Goal: Task Accomplishment & Management: Manage account settings

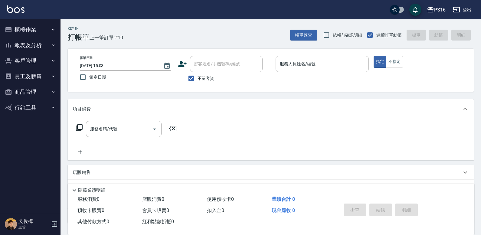
drag, startPoint x: 210, startPoint y: 117, endPoint x: 286, endPoint y: 131, distance: 77.7
click at [275, 130] on div "項目消費 服務名稱/代號 服務名稱/代號" at bounding box center [271, 129] width 406 height 61
drag, startPoint x: 286, startPoint y: 131, endPoint x: 291, endPoint y: 131, distance: 4.8
click at [291, 131] on div "服務名稱/代號 服務名稱/代號" at bounding box center [271, 139] width 406 height 42
click at [323, 55] on div "帳單日期 2025/09/06 15:03 鎖定日期 顧客姓名/手機號碼/編號 顧客姓名/手機號碼/編號 不留客資 服務人員姓名/編號 服務人員姓名/編號 指…" at bounding box center [271, 70] width 406 height 43
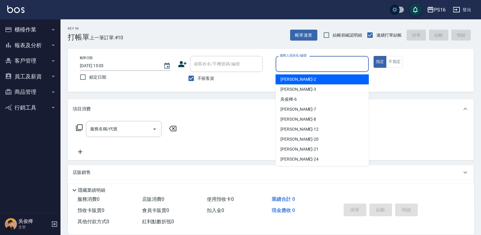
click at [324, 62] on input "服務人員姓名/編號" at bounding box center [322, 64] width 88 height 11
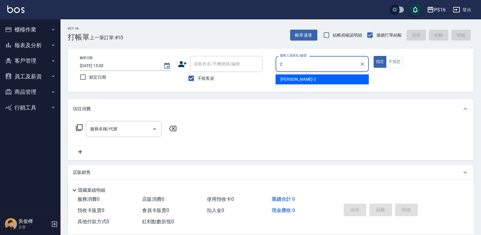
type input "張華涵-2"
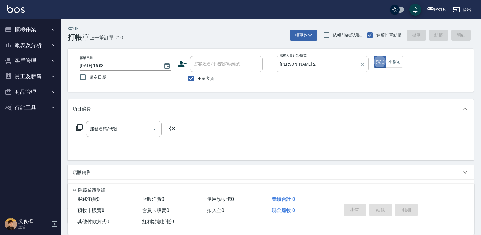
type button "true"
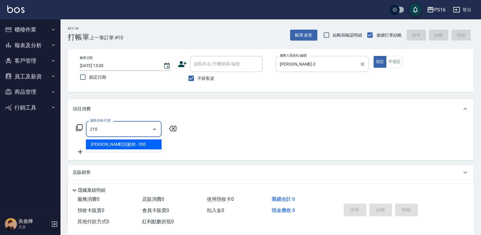
type input "歐娜洗髮精(210)"
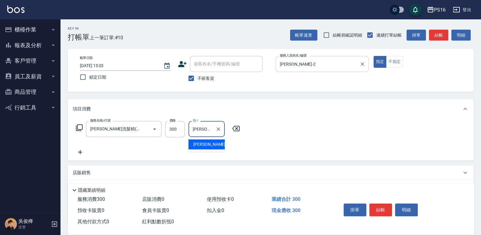
type input "程孜揚-24"
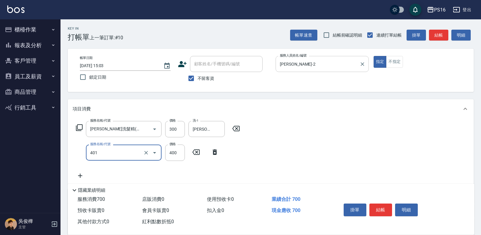
type input "剪髮(401)"
type input "300"
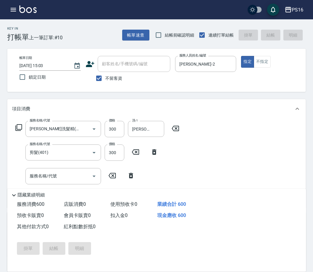
type input "2025/09/06 20:52"
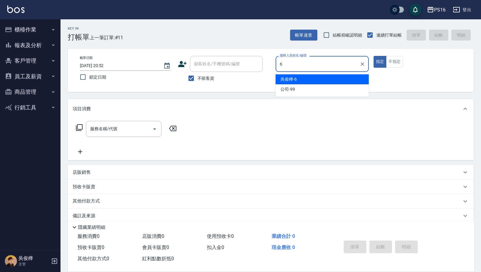
type input "吳俊樺-6"
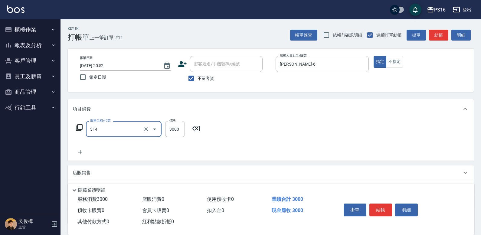
type input "CYA水質感2500UP(314)"
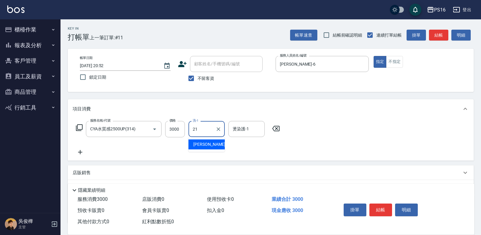
type input "林裕芳-21"
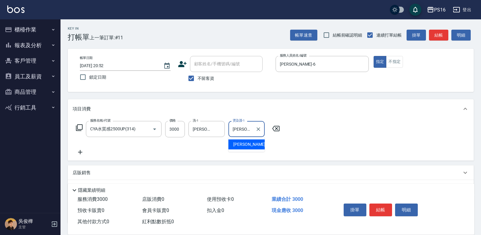
type input "林裕芳-21"
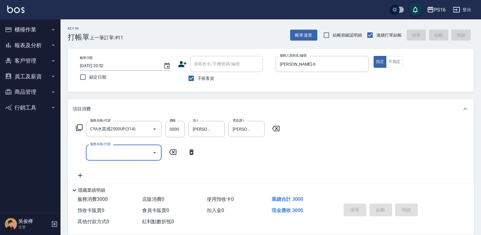
type input "2025/09/06 20:58"
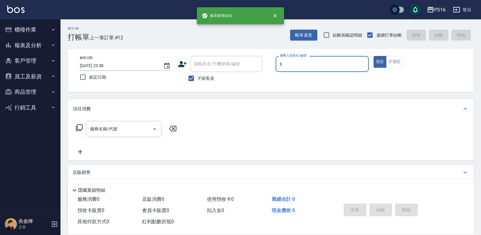
type input "吳俊樺-6"
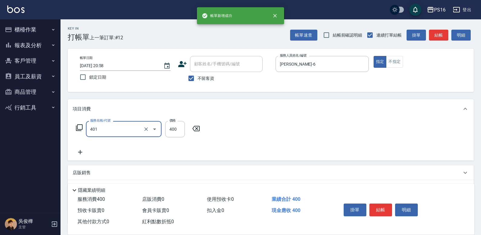
type input "剪髮(401)"
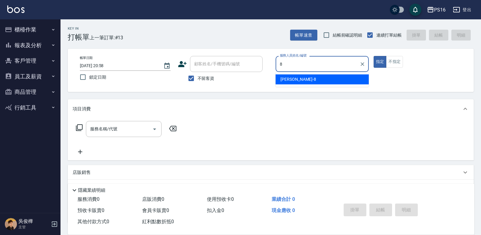
type input "簡君文-8"
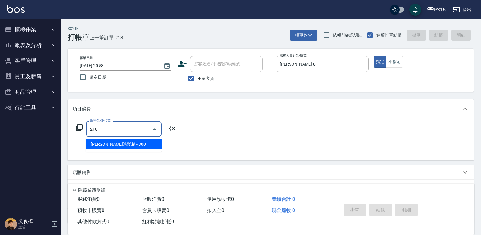
type input "歐娜洗髮精(210)"
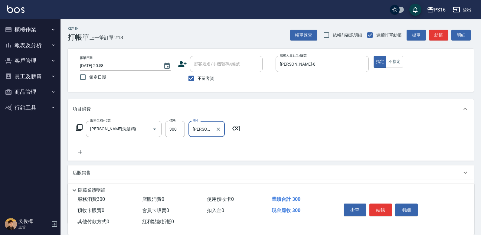
type input "簡伃伶-3"
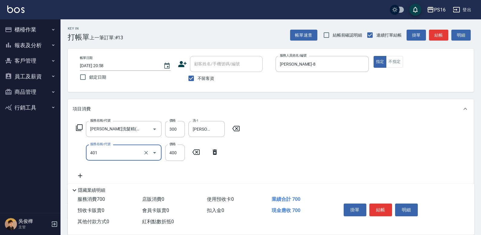
type input "剪髮(401)"
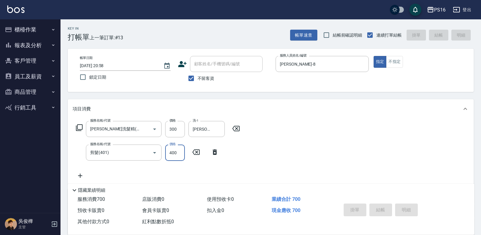
type input "2025/09/06 20:59"
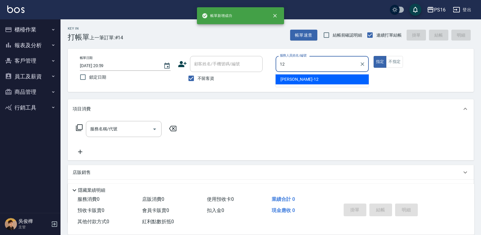
type input "林俞萱-12"
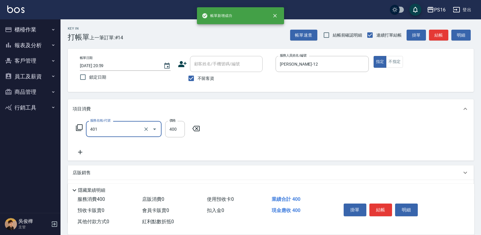
type input "剪髮(401)"
type input "200"
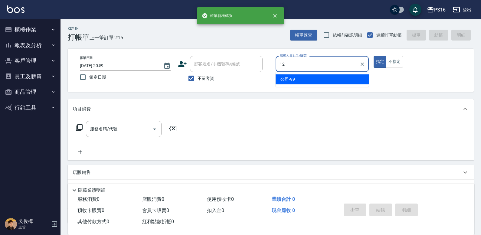
type input "林俞萱-12"
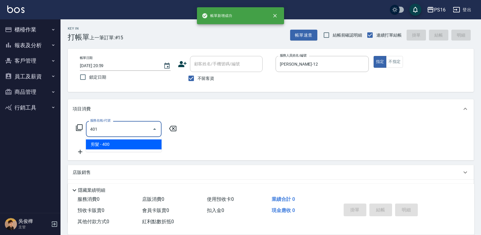
type input "剪髮(401)"
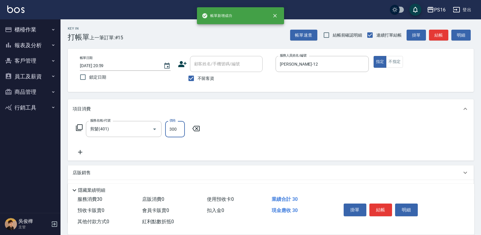
type input "300"
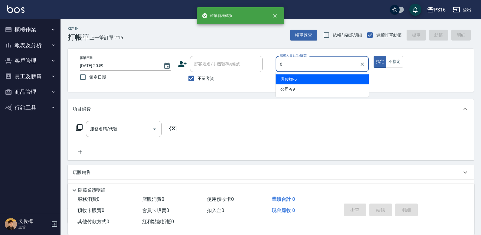
type input "吳俊樺-6"
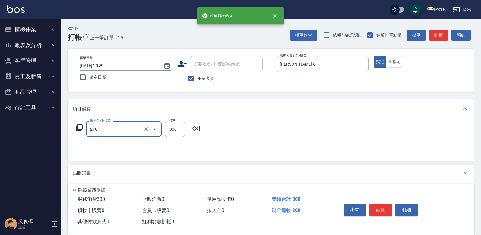
type input "歐娜洗髮精(210)"
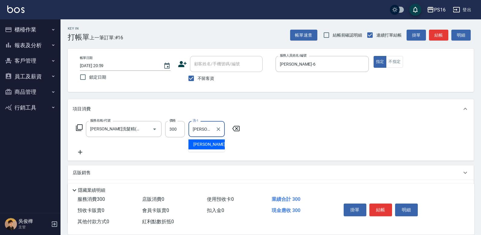
type input "程孜揚-24"
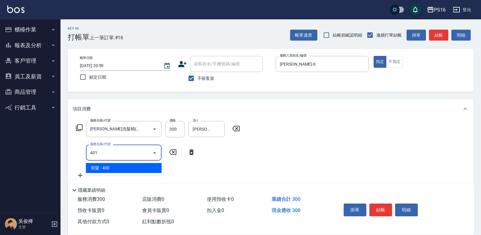
type input "剪髮(401)"
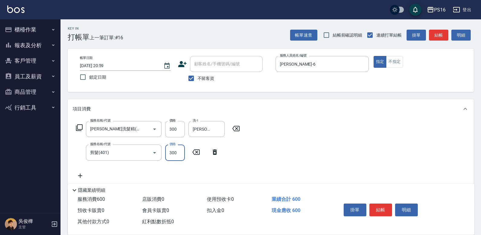
type input "300"
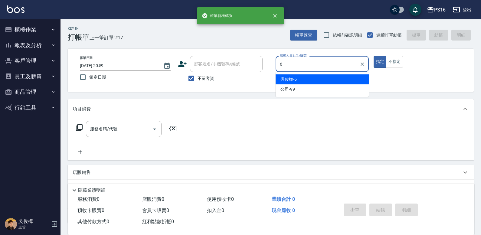
type input "吳俊樺-6"
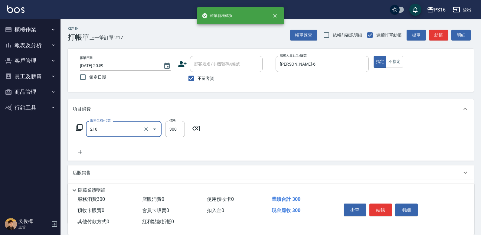
type input "歐娜洗髮精(210)"
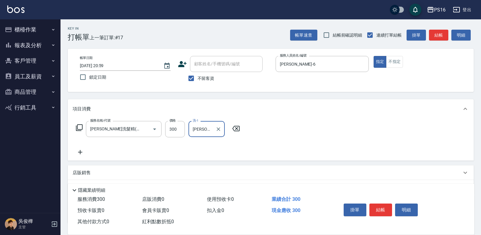
type input "林裕芳-21"
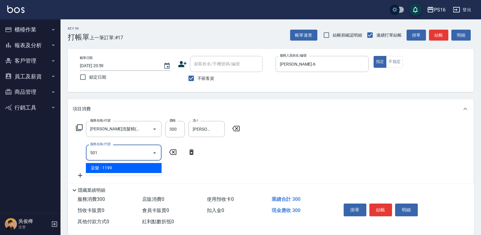
type input "染髮(501)"
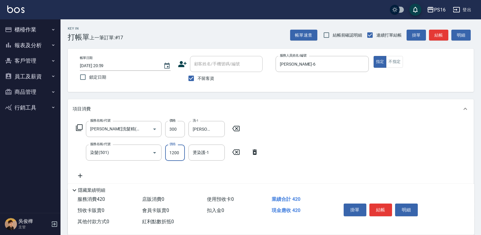
type input "1200"
type input "林裕芳-21"
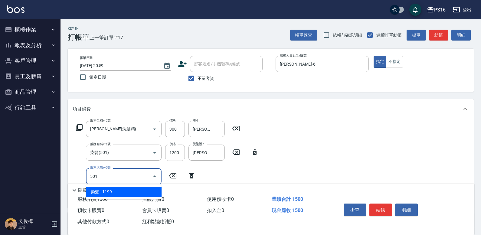
type input "染髮(501)"
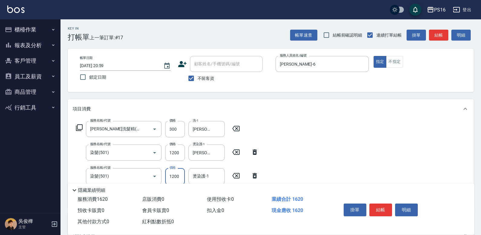
type input "1200"
type input "林裕芳-21"
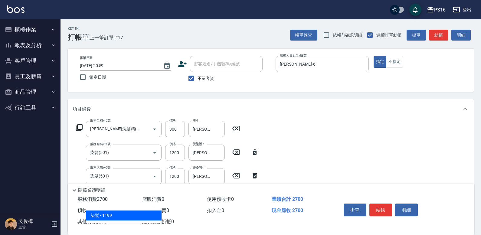
type input "染髮(501)"
type input "1200"
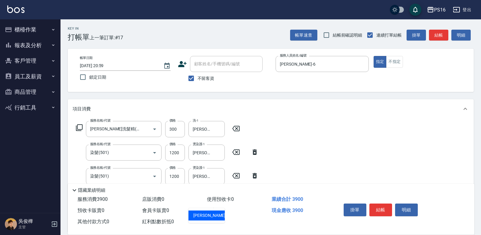
type input "林裕芳-21"
type input "水樣結構式1200(713)"
type input "840"
type input "林裕芳-21"
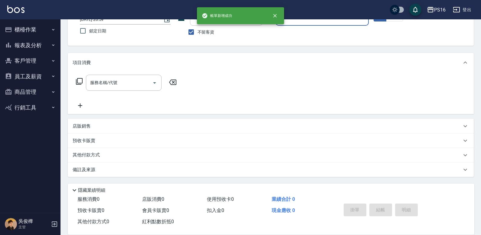
scroll to position [46, 0]
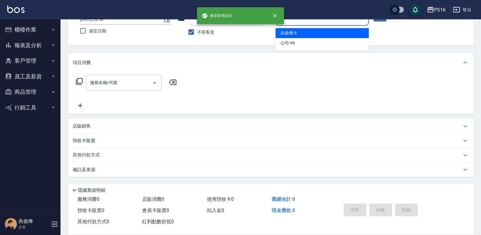
type input "吳俊樺-6"
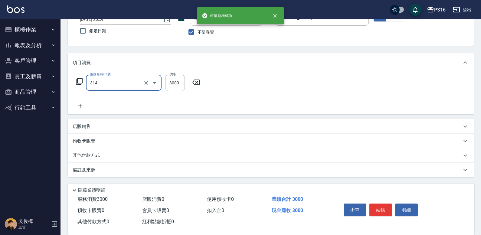
type input "CYA水質感2500UP(314)"
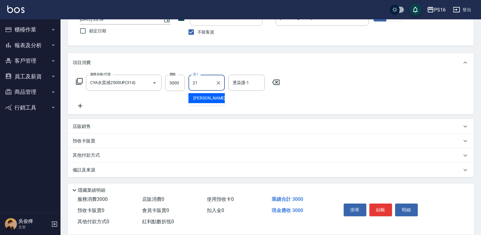
type input "林裕芳-21"
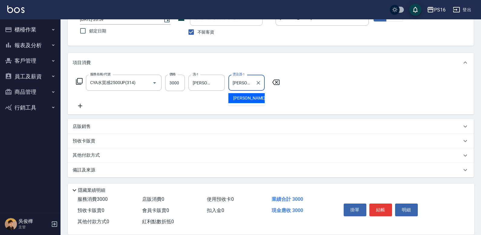
type input "林裕芳-21"
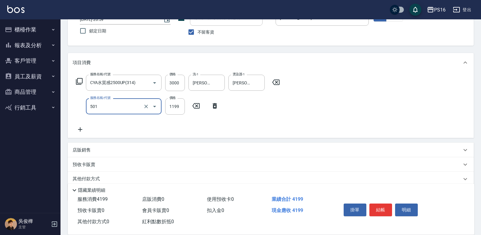
type input "染髮(501)"
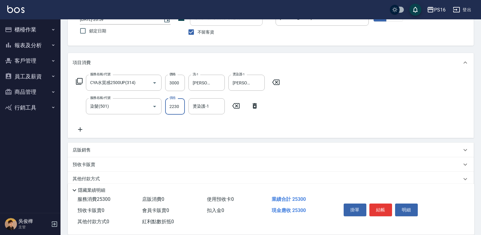
scroll to position [0, 0]
type input "2300"
type input "林裕芳-21"
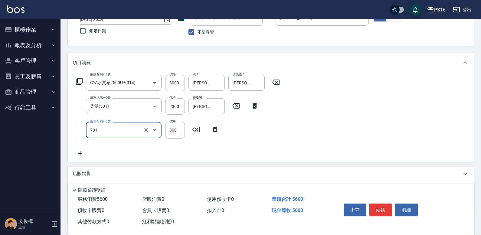
type input "自備護髮(701)"
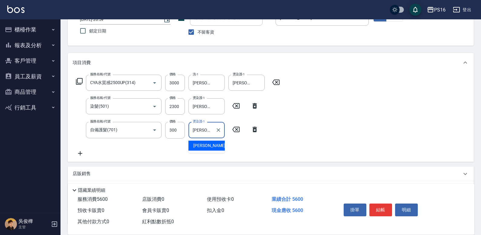
type input "林裕芳-21"
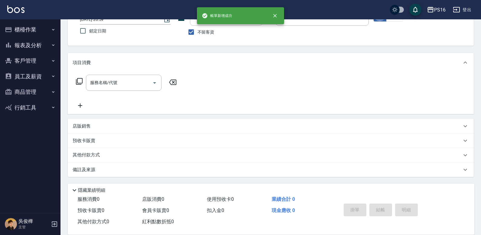
type input "簡君文-8"
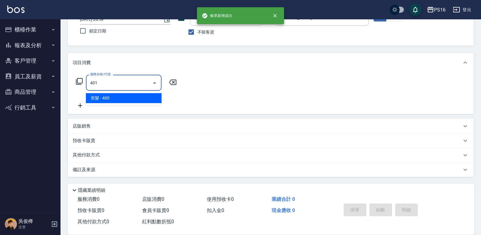
type input "剪髮(401)"
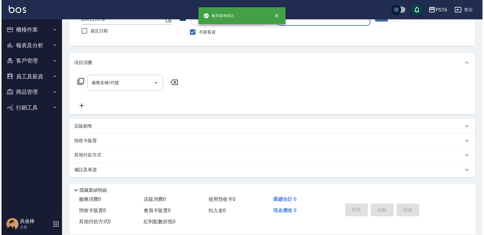
scroll to position [3, 0]
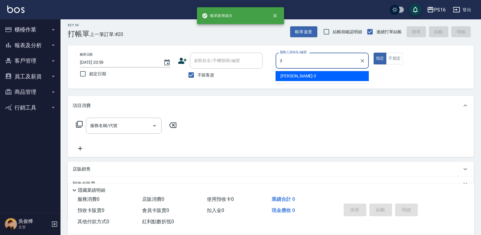
type input "簡伃伶-3"
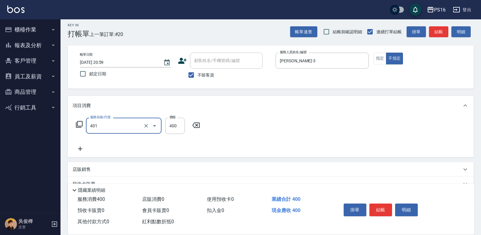
type input "剪髮(401)"
type input "50"
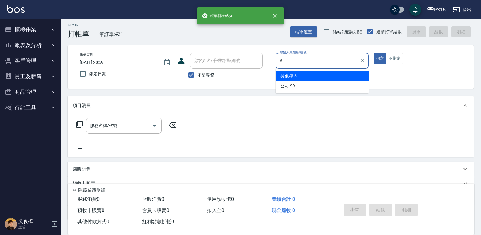
type input "吳俊樺-6"
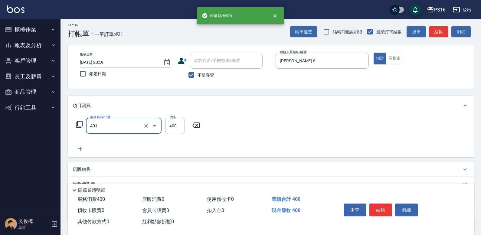
type input "剪髮(401)"
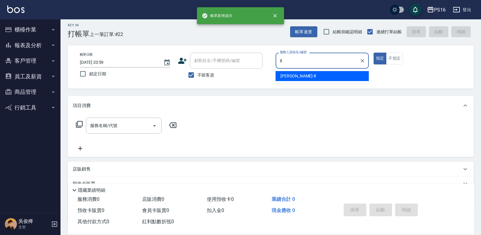
type input "簡君文-8"
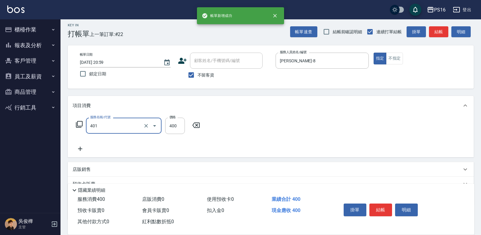
type input "剪髮(401)"
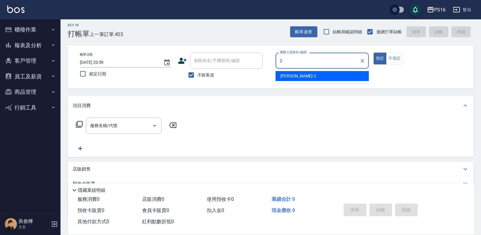
type input "張華涵-2"
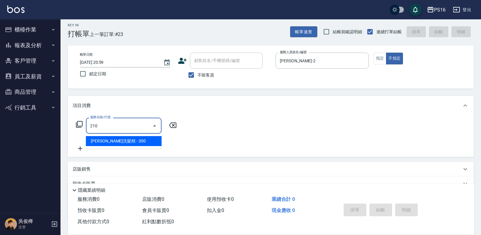
type input "歐娜洗髮精(210)"
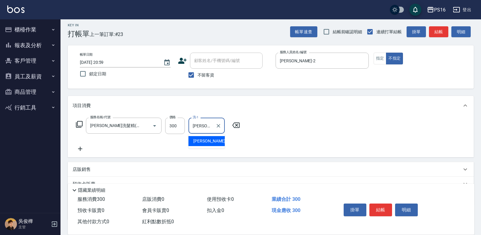
type input "程孜揚-24"
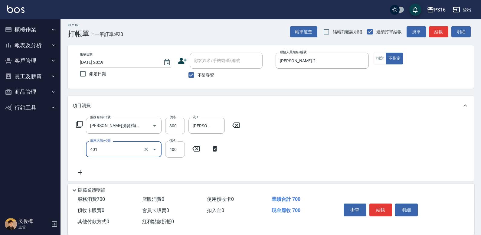
type input "剪髮(401)"
type input "150"
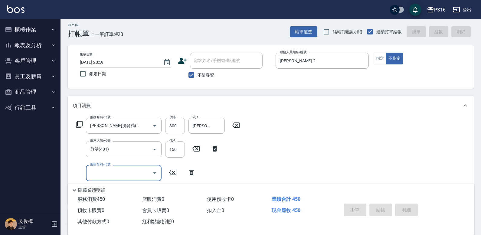
type input "2025/09/06 21:01"
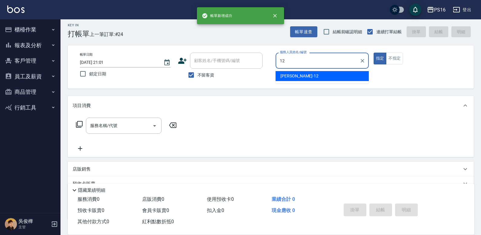
type input "林俞萱-12"
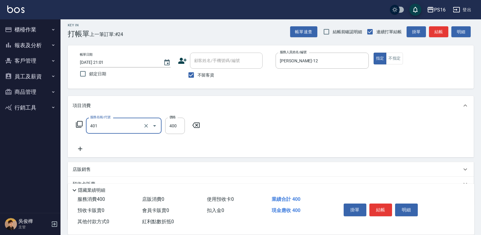
type input "剪髮(401)"
type input "300"
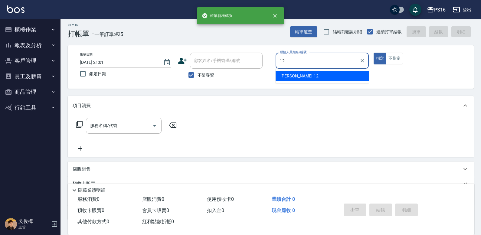
type input "林俞萱-12"
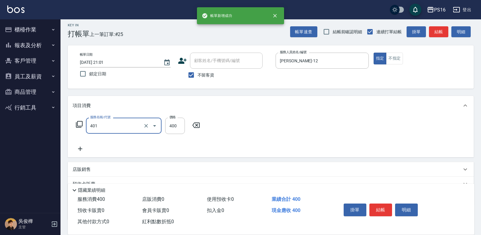
type input "剪髮(401)"
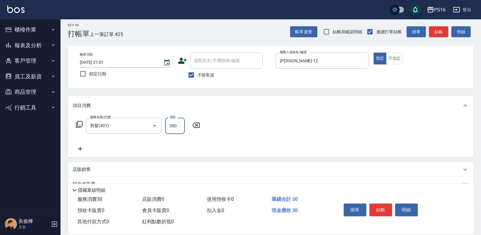
type input "300"
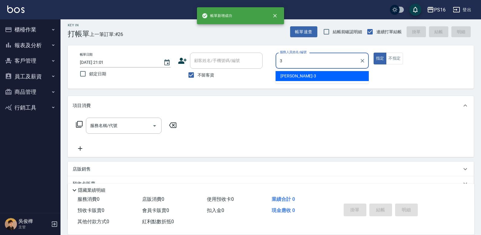
type input "簡伃伶-3"
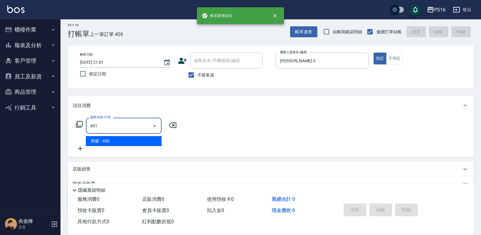
type input "剪髮(401)"
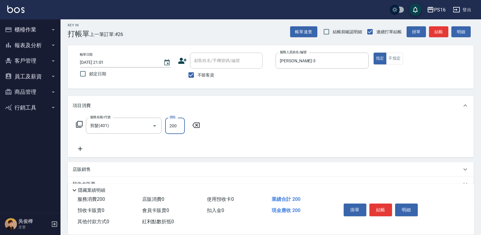
type input "200"
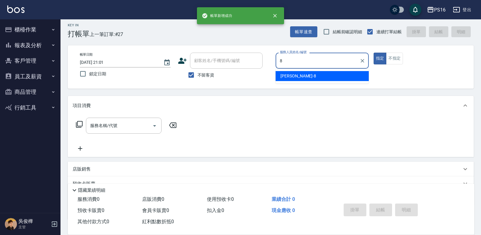
type input "簡君文-8"
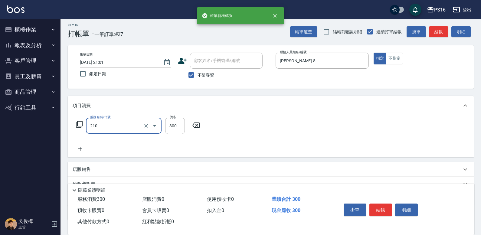
type input "歐娜洗髮精(210)"
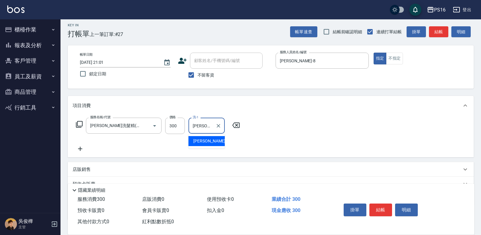
type input "簡君文-8"
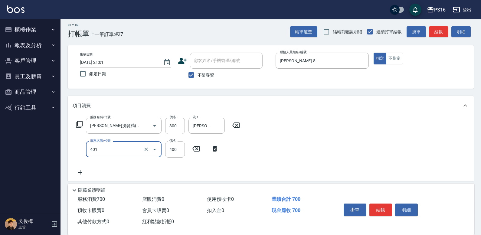
type input "剪髮(401)"
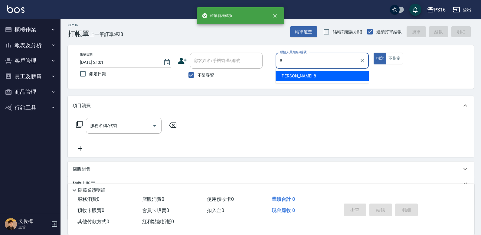
type input "簡君文-8"
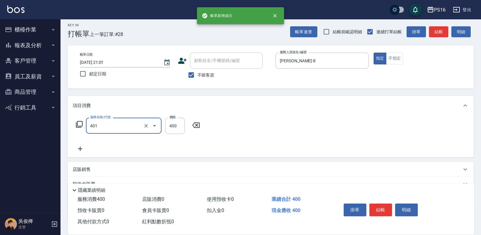
type input "剪髮(401)"
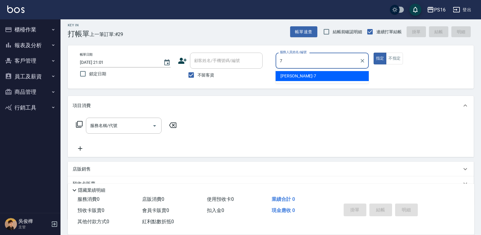
type input "張惠娟-7"
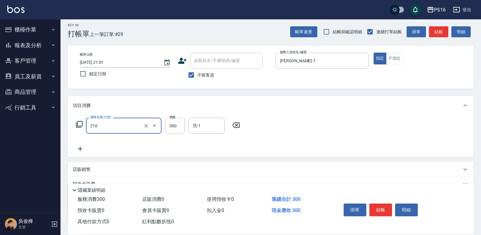
type input "歐娜洗髮精(210)"
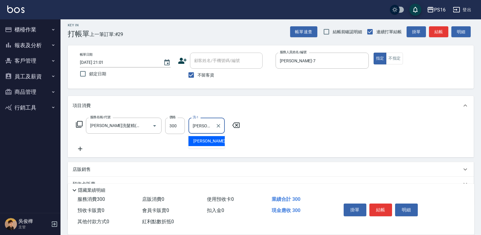
type input "黃姿庭-20"
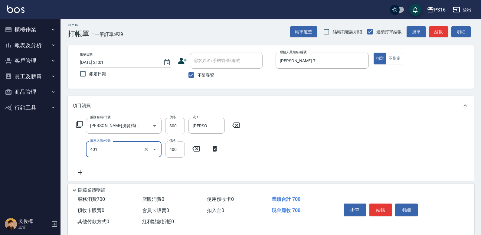
type input "剪髮(401)"
type input "240"
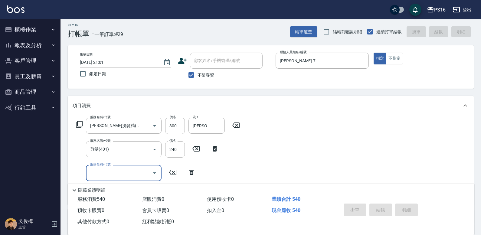
type input "2025/09/06 21:02"
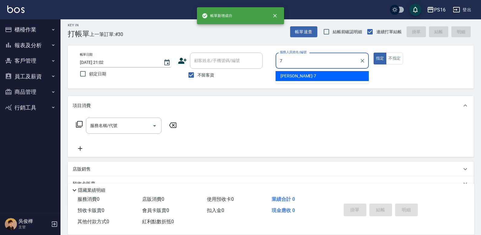
type input "張惠娟-7"
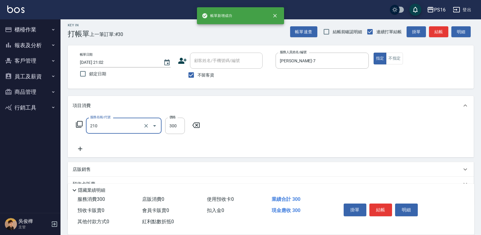
type input "歐娜洗髮精(210)"
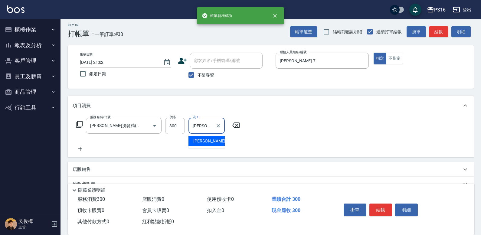
type input "張華涵-2"
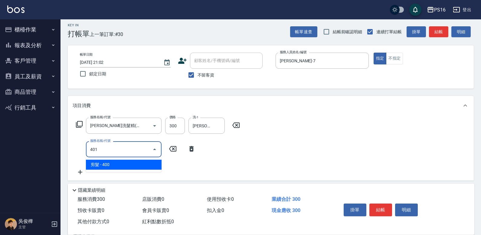
type input "剪髮(401)"
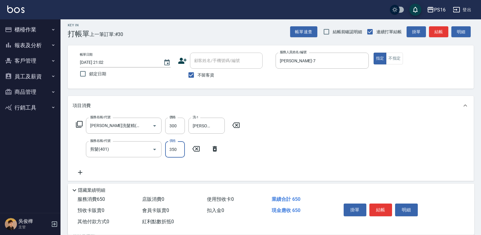
type input "350"
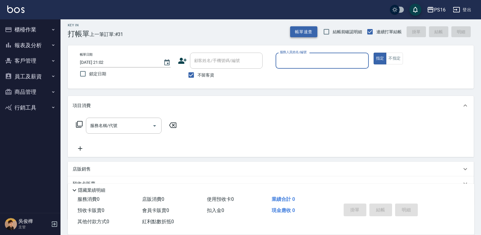
click at [302, 29] on button "帳單速查" at bounding box center [303, 31] width 27 height 11
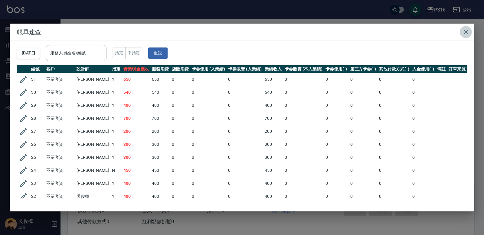
drag, startPoint x: 467, startPoint y: 32, endPoint x: 460, endPoint y: 42, distance: 12.8
click at [468, 32] on icon "button" at bounding box center [465, 31] width 7 height 7
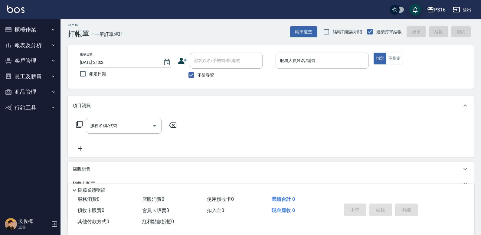
click at [337, 58] on input "服務人員姓名/編號" at bounding box center [322, 60] width 88 height 11
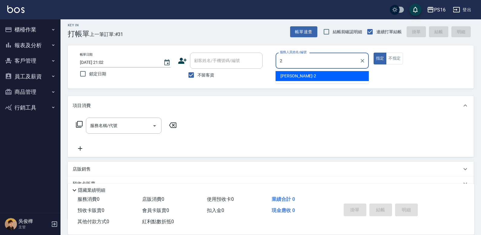
type input "張華涵-2"
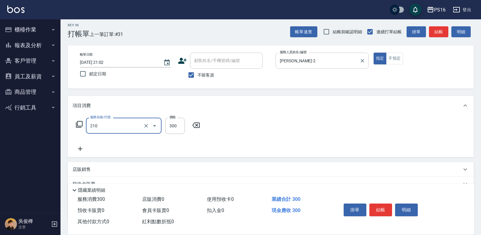
type input "歐娜洗髮精(210)"
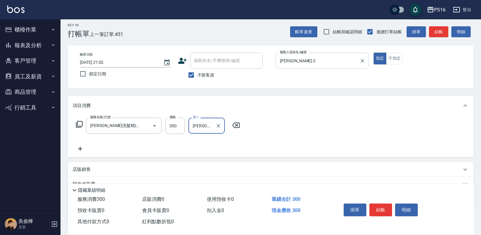
type input "程孜揚-24"
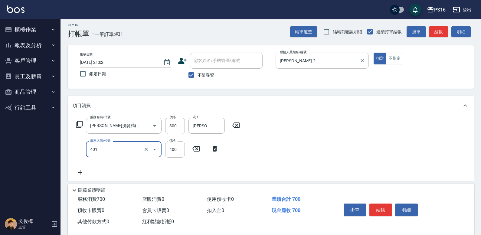
type input "剪髮(401)"
type input "300"
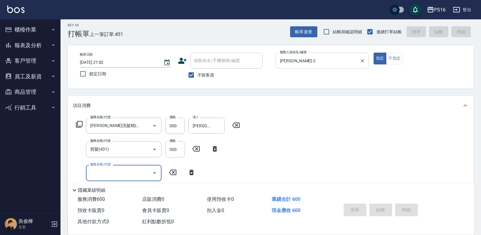
type input "2025/09/06 21:03"
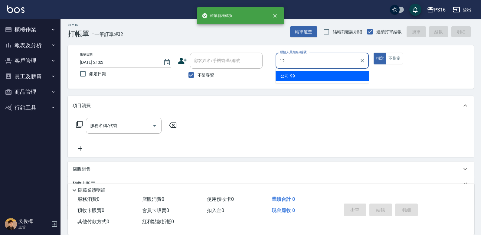
type input "林俞萱-12"
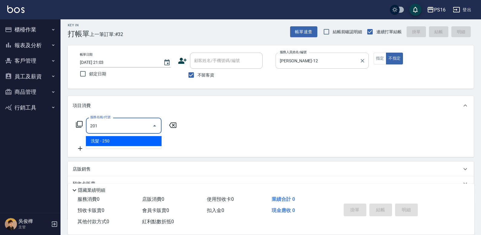
type input "洗髮(201)"
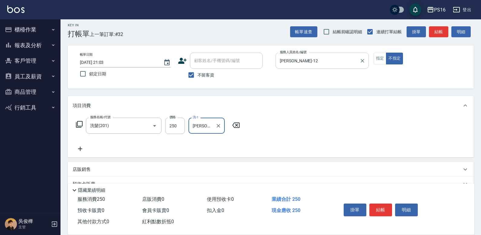
type input "簡伃伶-3"
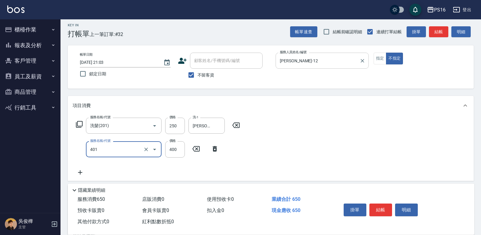
type input "剪髮(401)"
type input "200"
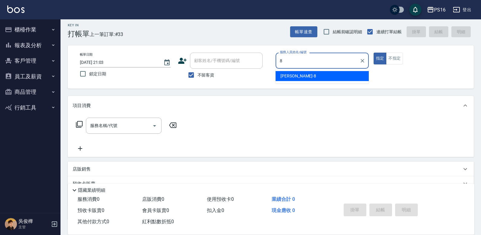
type input "簡君文-8"
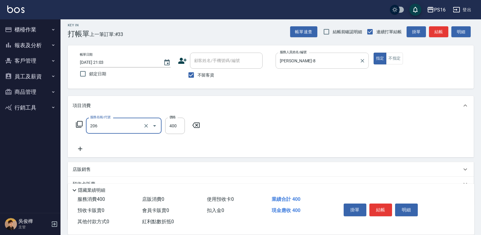
type input "健康洗(206)"
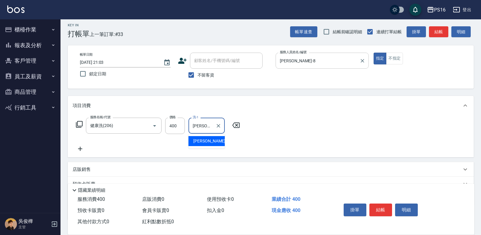
type input "程孜揚-24"
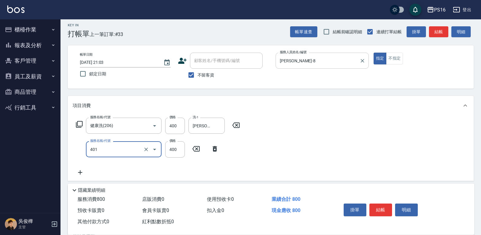
type input "剪髮(401)"
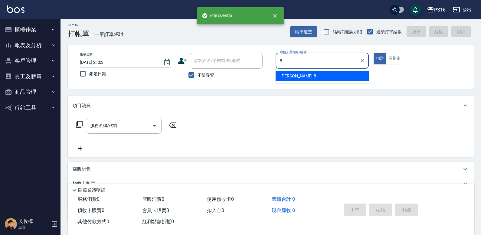
type input "簡君文-8"
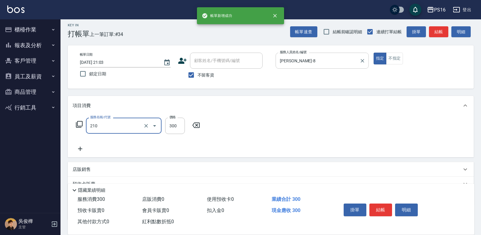
type input "歐娜洗髮精(210)"
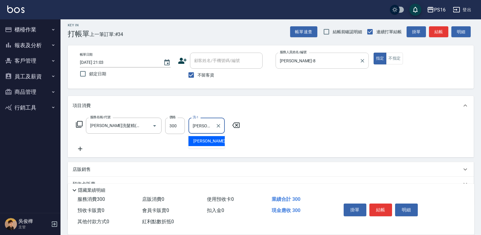
type input "程孜揚-24"
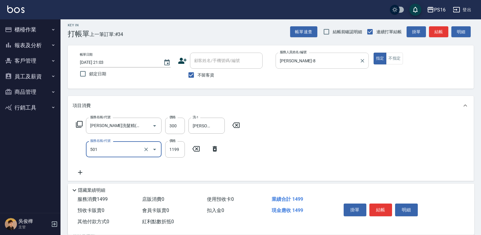
type input "染髮(501)"
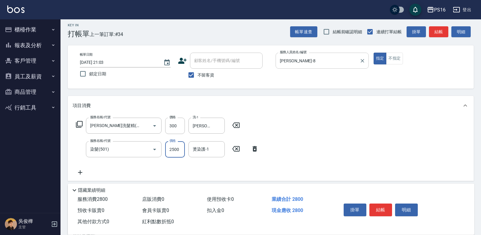
type input "2500"
type input "程孜揚-24"
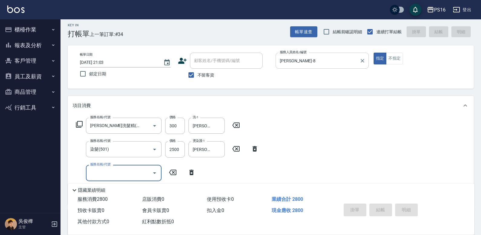
type input "2025/09/06 21:04"
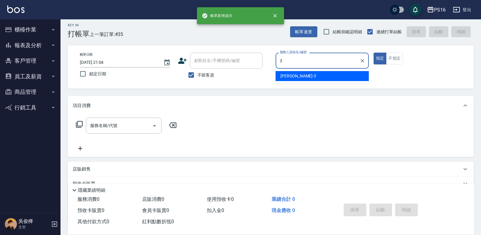
type input "簡伃伶-3"
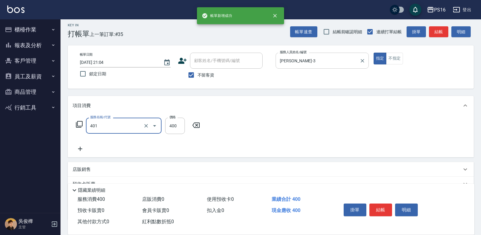
type input "剪髮(401)"
type input "200"
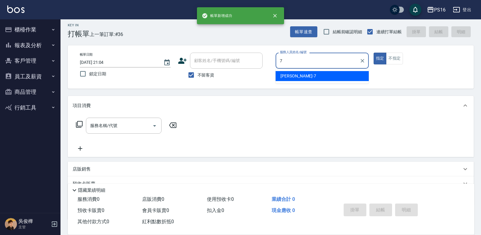
type input "張惠娟-7"
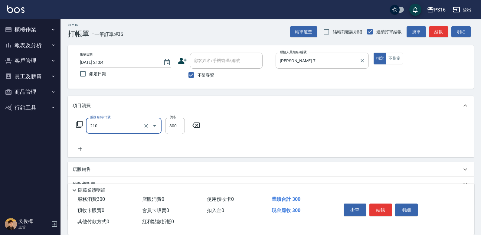
type input "歐娜洗髮精(210)"
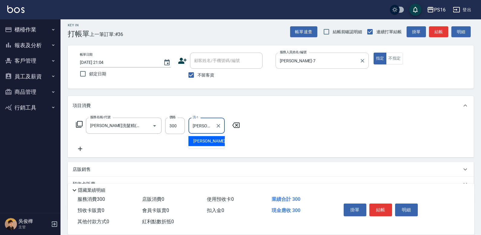
type input "程孜揚-24"
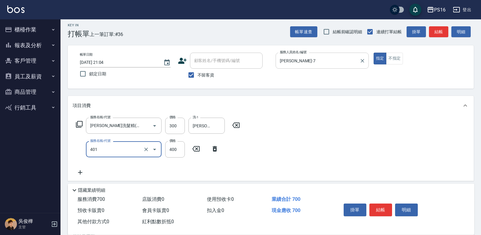
type input "剪髮(401)"
type input "350"
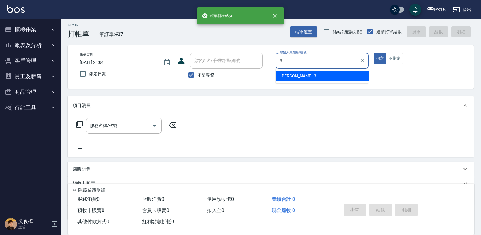
type input "簡伃伶-3"
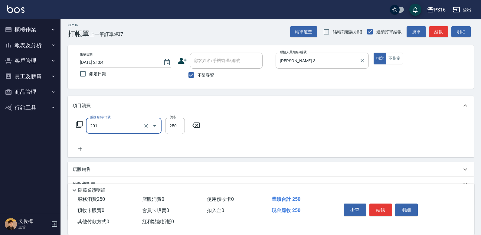
type input "洗髮(201)"
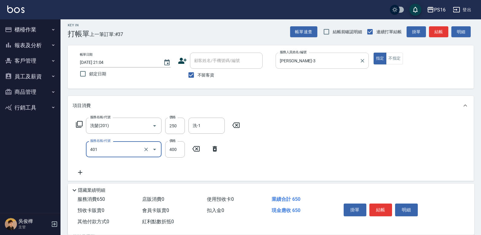
type input "剪髮(401)"
type input "150"
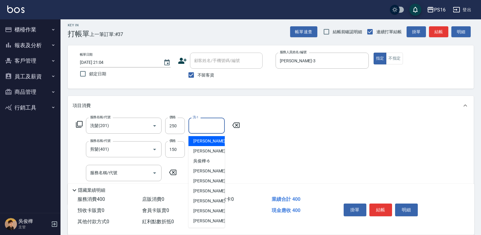
click at [203, 125] on input "洗-1" at bounding box center [206, 125] width 31 height 11
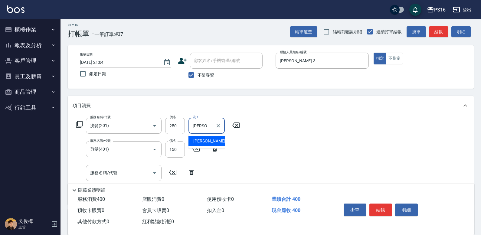
type input "簡伃伶-3"
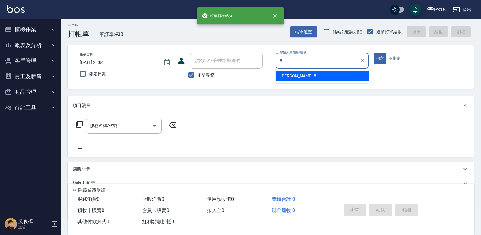
type input "簡君文-8"
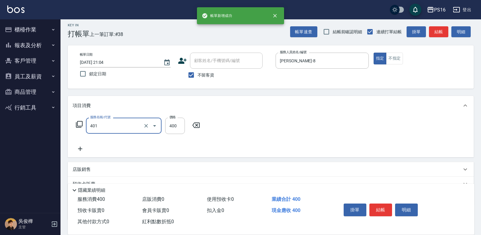
type input "剪髮(401)"
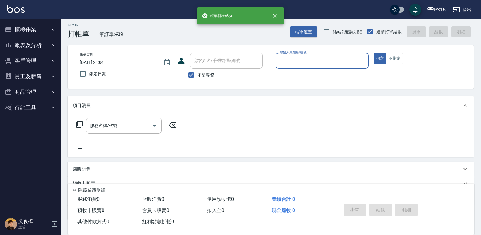
type input "3"
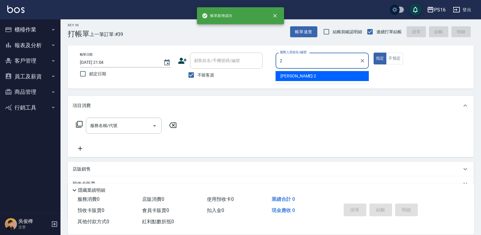
type input "張華涵-2"
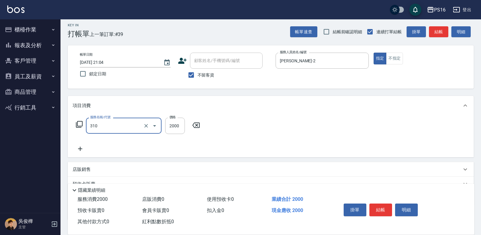
type input "MK果酸燙2000(310)"
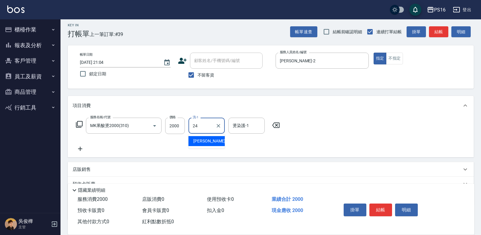
type input "程孜揚-24"
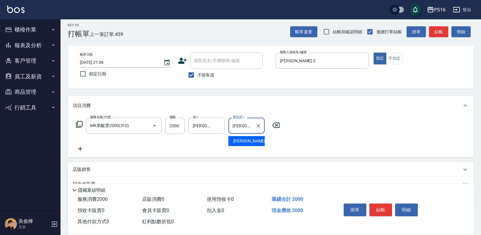
type input "程孜揚-24"
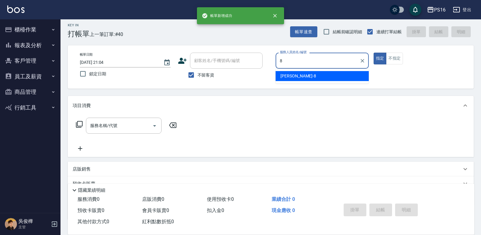
type input "簡君文-8"
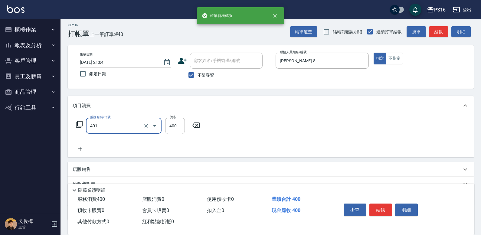
type input "剪髮(401)"
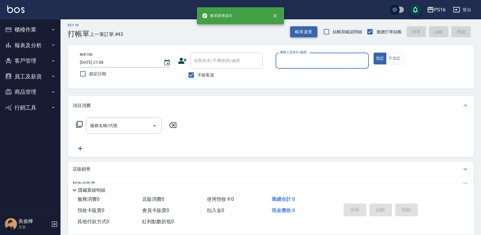
click at [315, 26] on button "帳單速查" at bounding box center [303, 31] width 27 height 11
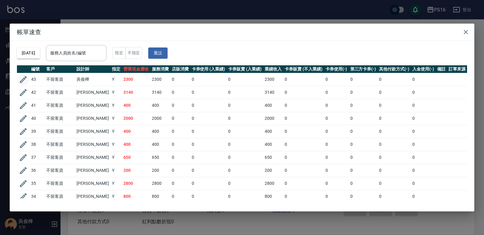
click at [21, 79] on icon "button" at bounding box center [23, 79] width 9 height 9
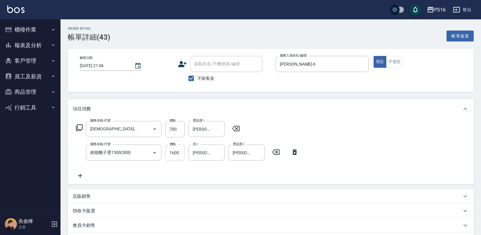
click at [178, 157] on input "1600" at bounding box center [175, 152] width 20 height 16
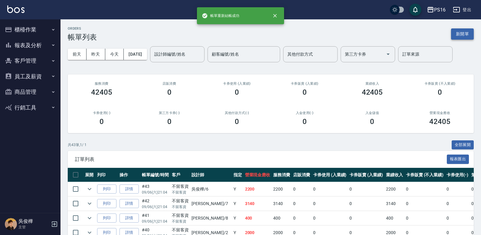
click at [469, 31] on button "新開單" at bounding box center [462, 33] width 23 height 11
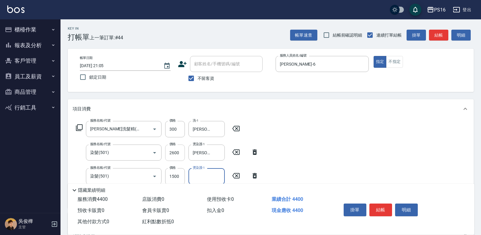
click at [178, 158] on input "2600" at bounding box center [175, 152] width 20 height 16
click at [176, 156] on input "2600" at bounding box center [175, 152] width 20 height 16
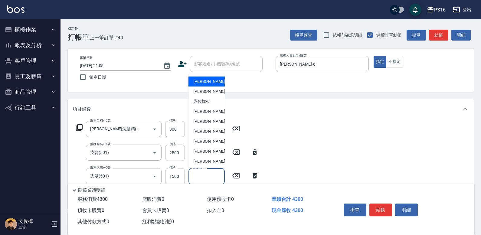
click at [208, 172] on input "燙染護-1" at bounding box center [206, 176] width 31 height 11
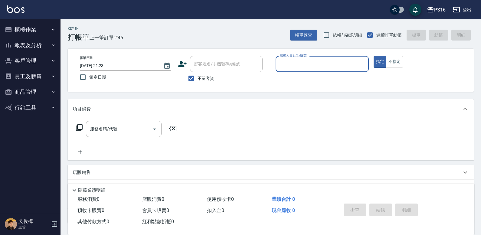
click at [40, 43] on button "報表及分析" at bounding box center [30, 45] width 56 height 16
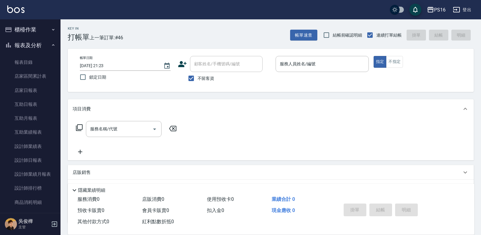
click at [44, 21] on ul "櫃檯作業 打帳單 帳單列表 現金收支登錄 材料自購登錄 每日結帳 報表及分析 報表目錄 店家區間累計表 店家日報表 互助日報表 互助月報表 互助業績報表 設計…" at bounding box center [30, 175] width 56 height 313
click at [45, 29] on button "櫃檯作業" at bounding box center [30, 30] width 56 height 16
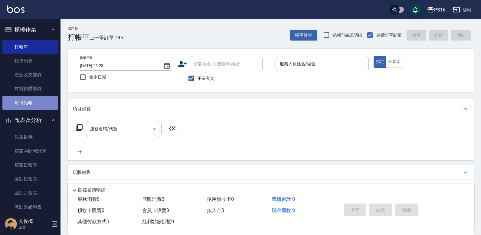
click at [41, 105] on link "每日結帳" at bounding box center [30, 103] width 56 height 14
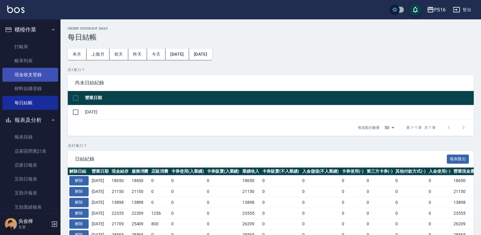
click at [41, 75] on link "現金收支登錄" at bounding box center [30, 75] width 56 height 14
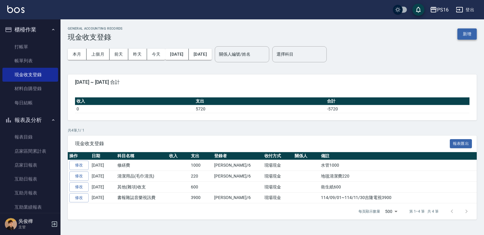
click at [473, 38] on button "新增" at bounding box center [466, 33] width 19 height 11
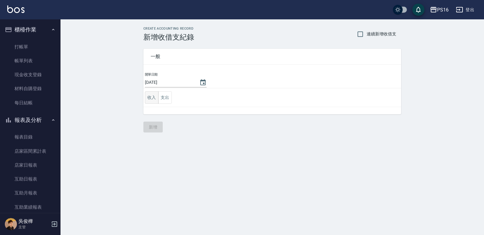
drag, startPoint x: 151, startPoint y: 96, endPoint x: 155, endPoint y: 96, distance: 3.6
click at [152, 96] on button "收入" at bounding box center [152, 97] width 14 height 12
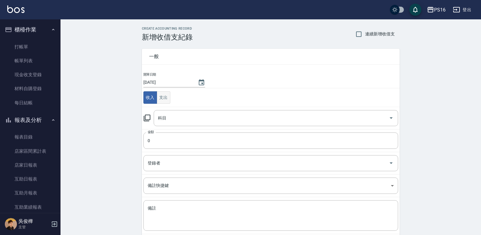
click at [165, 96] on button "支出" at bounding box center [164, 97] width 14 height 12
click at [173, 112] on div "科目" at bounding box center [276, 118] width 244 height 16
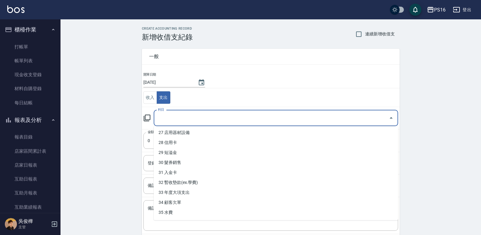
scroll to position [290, 0]
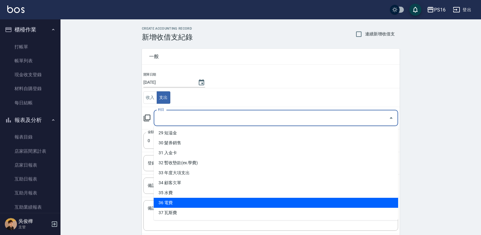
click at [344, 205] on li "36 電費" at bounding box center [276, 203] width 244 height 10
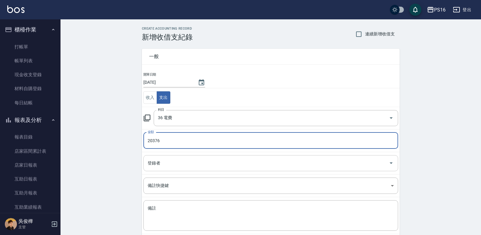
click at [367, 168] on div "登錄者" at bounding box center [270, 163] width 255 height 16
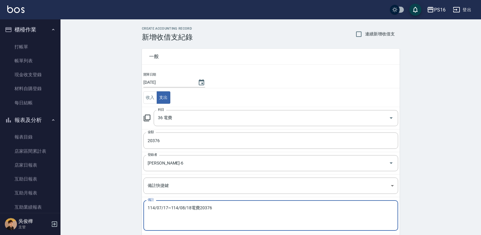
scroll to position [32, 0]
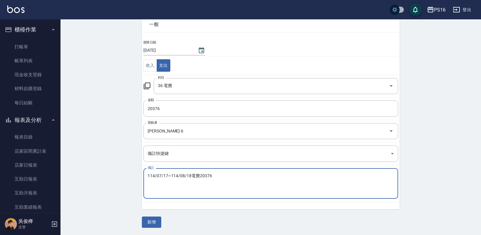
click at [155, 221] on button "新增" at bounding box center [151, 221] width 19 height 11
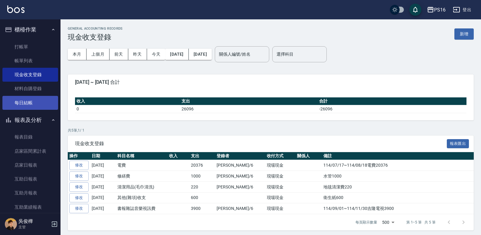
click at [35, 100] on link "每日結帳" at bounding box center [30, 103] width 56 height 14
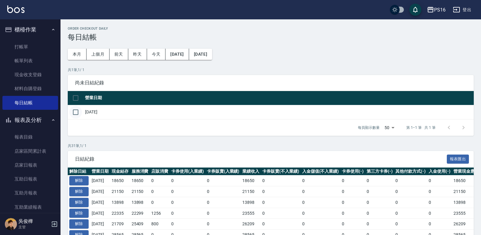
click at [79, 107] on input "checkbox" at bounding box center [75, 112] width 13 height 13
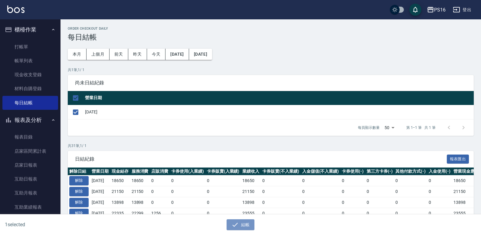
drag, startPoint x: 239, startPoint y: 224, endPoint x: 243, endPoint y: 212, distance: 12.8
click at [240, 224] on button "結帳" at bounding box center [240, 224] width 28 height 11
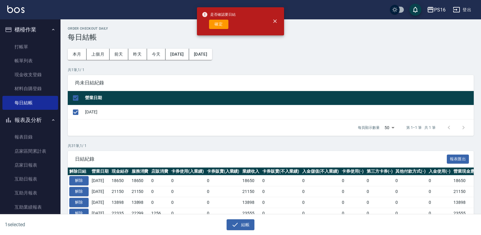
drag, startPoint x: 218, startPoint y: 22, endPoint x: 217, endPoint y: 26, distance: 3.7
click at [217, 23] on button "確定" at bounding box center [218, 24] width 19 height 9
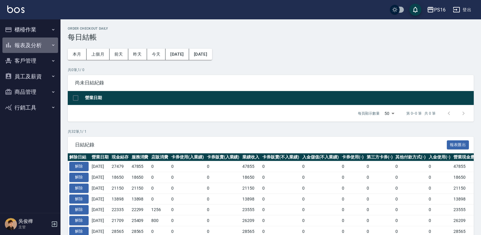
click at [48, 46] on button "報表及分析" at bounding box center [30, 45] width 56 height 16
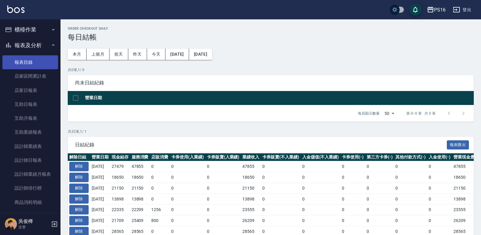
click at [36, 60] on link "報表目錄" at bounding box center [30, 62] width 56 height 14
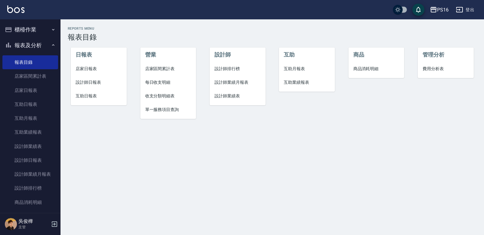
click at [94, 66] on span "店家日報表" at bounding box center [99, 69] width 46 height 6
click at [96, 82] on span "設計師日報表" at bounding box center [99, 82] width 46 height 6
click at [92, 94] on span "互助日報表" at bounding box center [99, 96] width 46 height 6
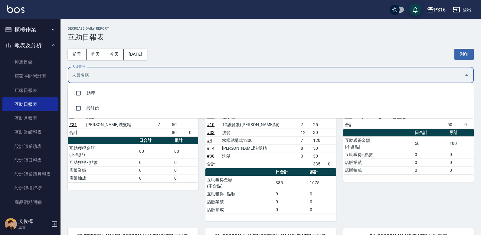
click at [112, 75] on input "人員類別" at bounding box center [265, 75] width 391 height 11
click at [118, 89] on li "助理" at bounding box center [271, 93] width 406 height 15
checkbox input "true"
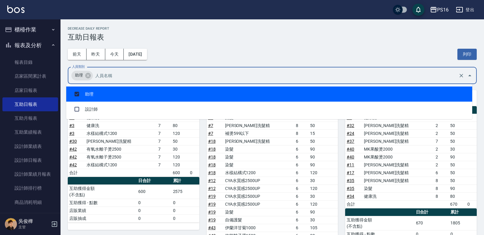
click at [275, 51] on div "[DATE] [DATE] [DATE] [DATE] 列印" at bounding box center [272, 54] width 409 height 26
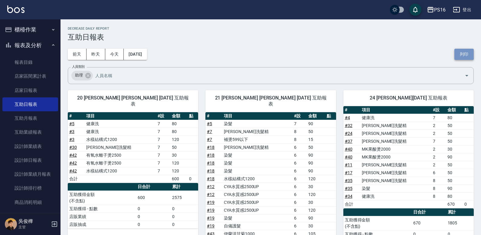
click at [464, 57] on button "列印" at bounding box center [463, 54] width 19 height 11
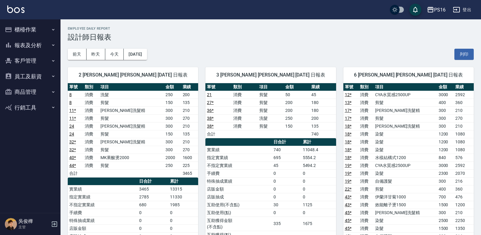
drag, startPoint x: 467, startPoint y: 54, endPoint x: 363, endPoint y: 190, distance: 171.7
click at [467, 54] on button "列印" at bounding box center [463, 54] width 19 height 11
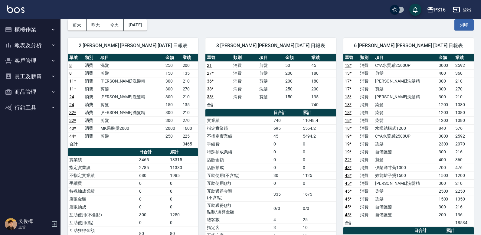
scroll to position [26, 0]
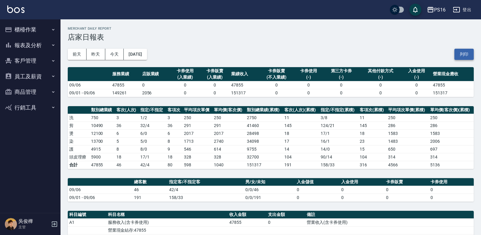
click at [462, 52] on button "列印" at bounding box center [463, 54] width 19 height 11
